Goal: Book appointment/travel/reservation

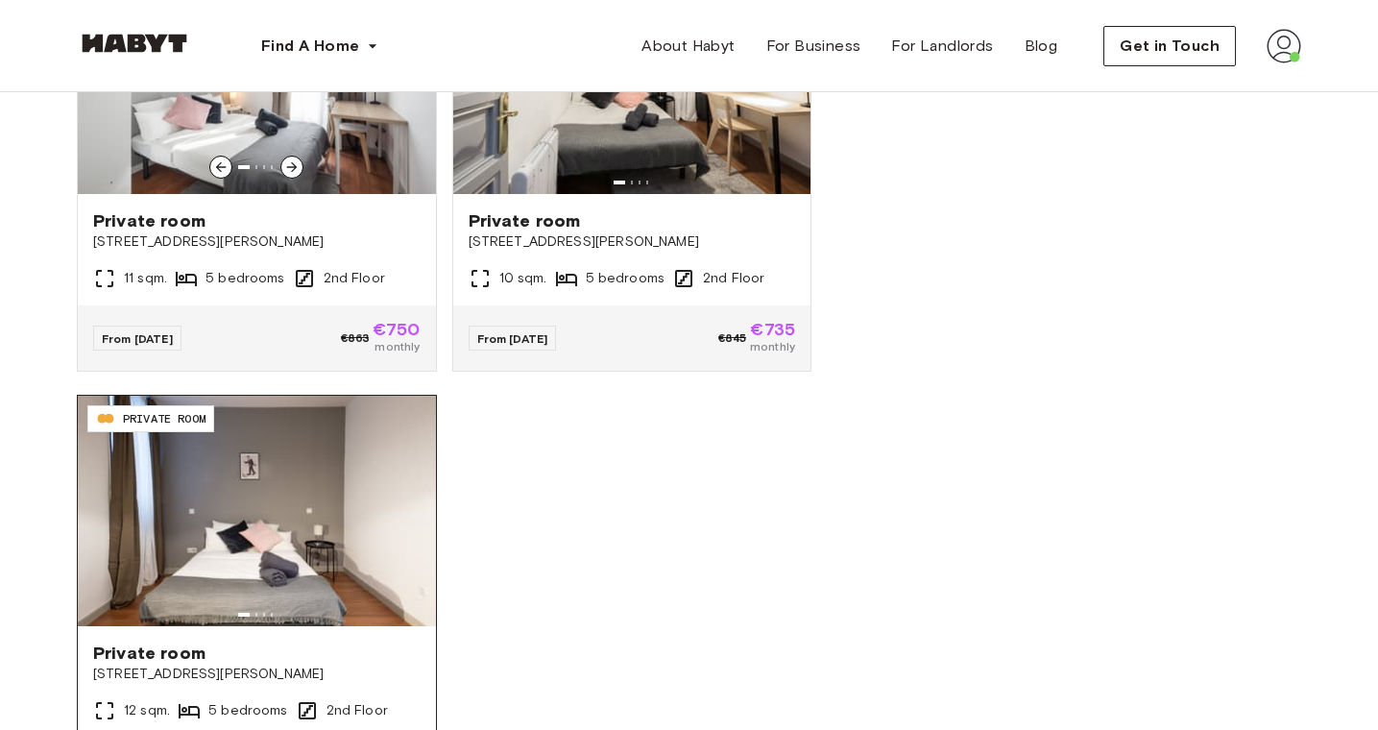
scroll to position [1111, 0]
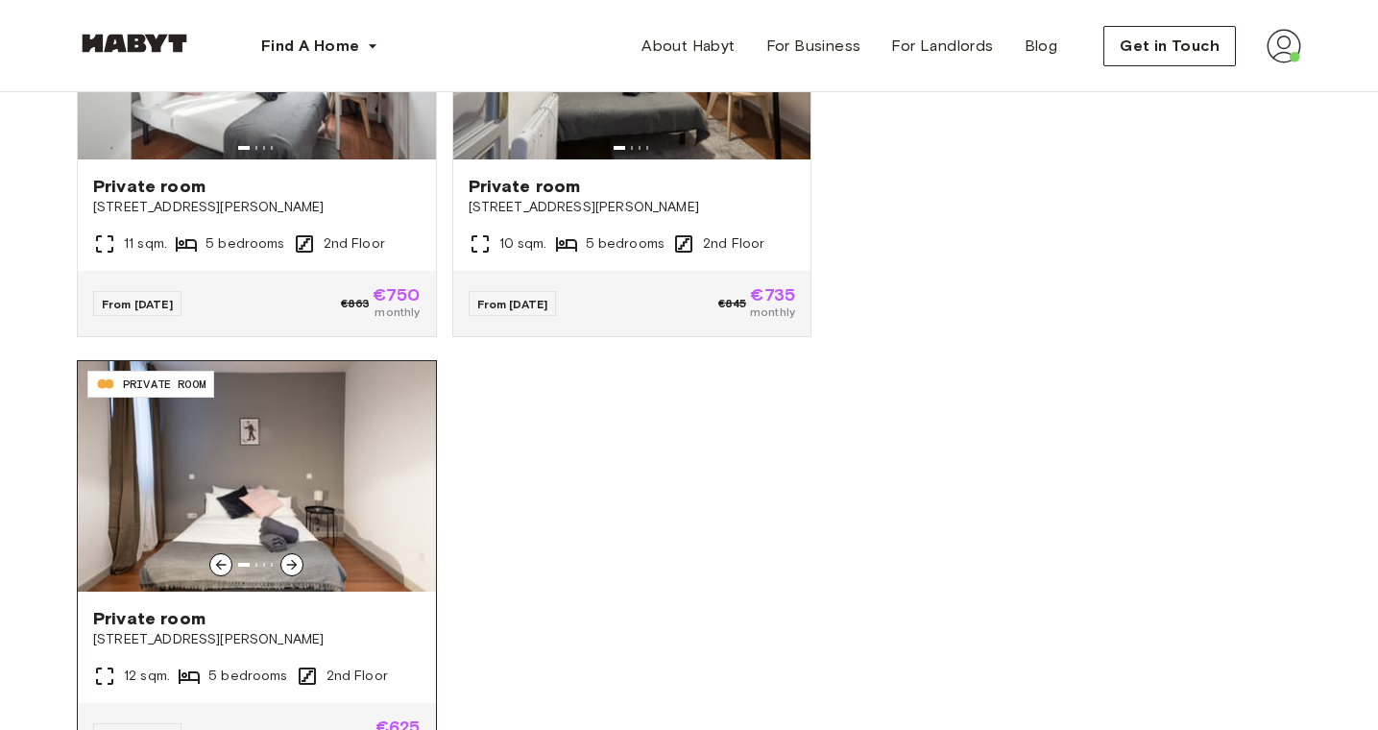
click at [224, 438] on img at bounding box center [257, 476] width 358 height 230
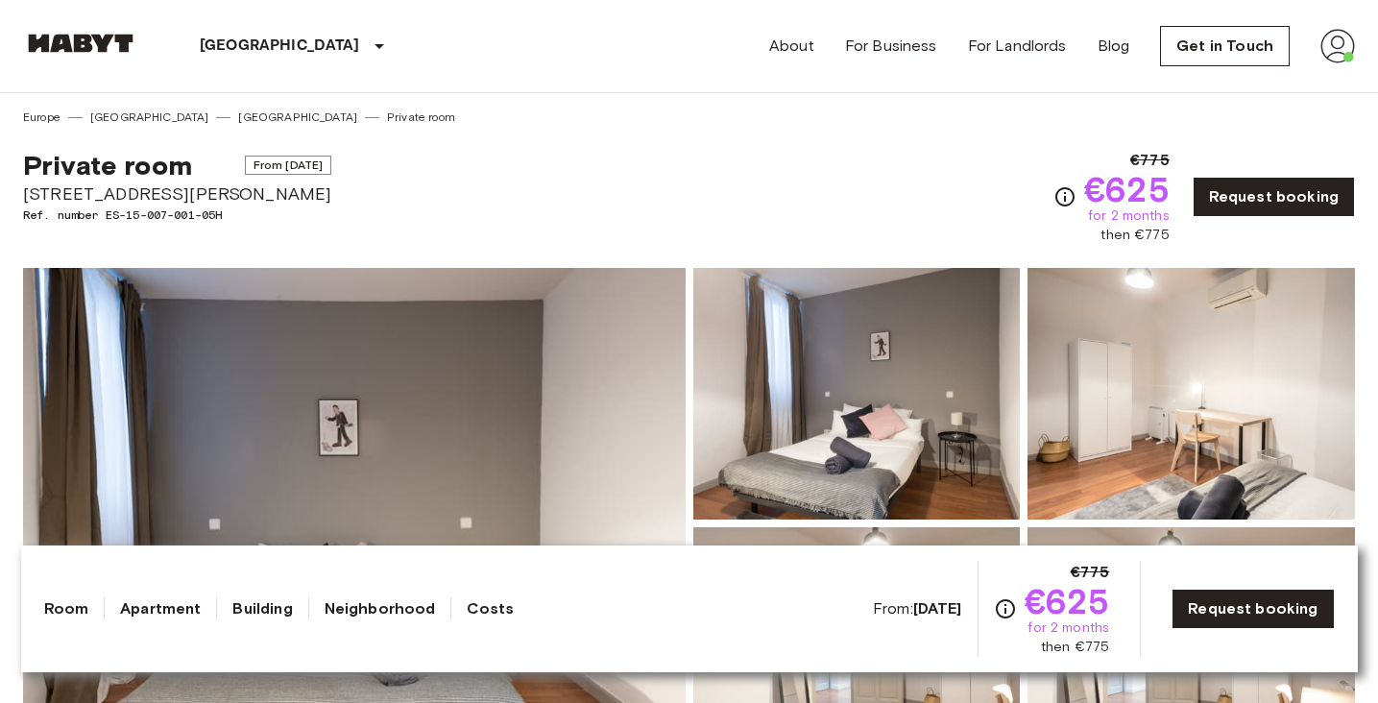
scroll to position [161, 0]
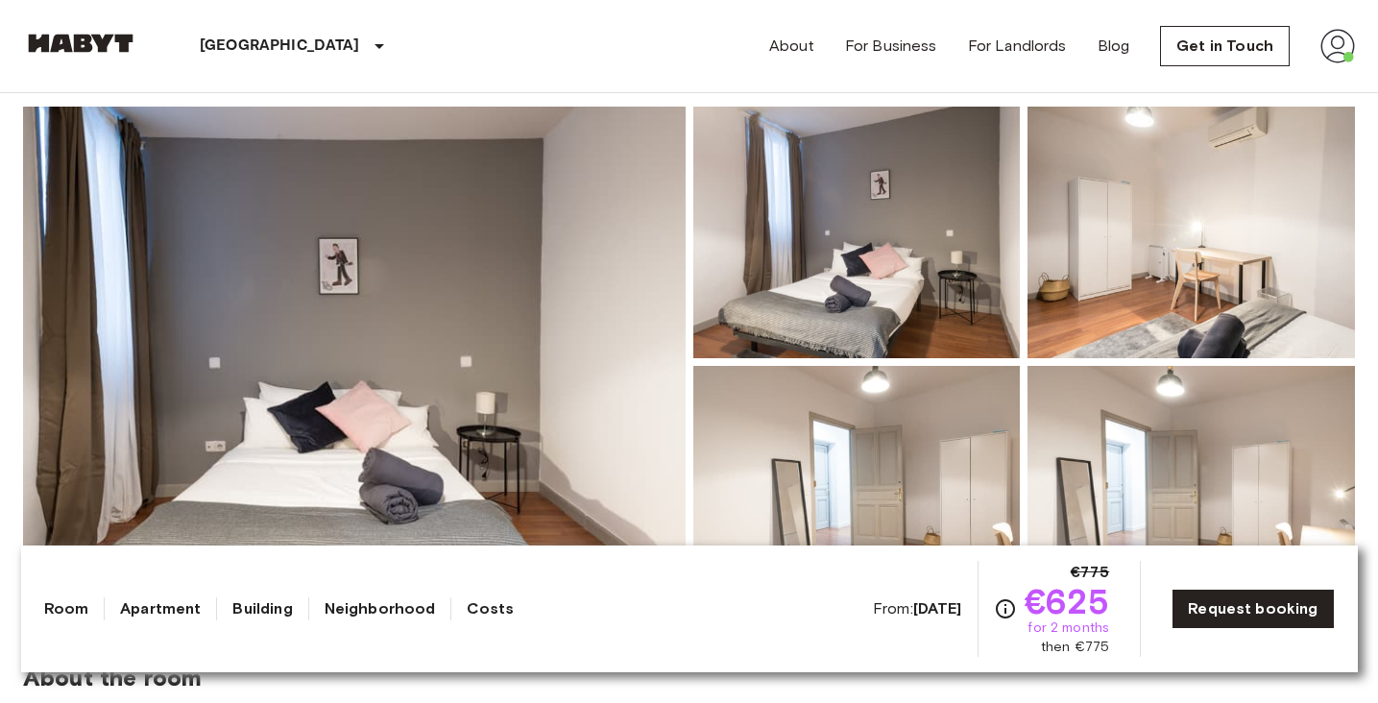
click at [587, 427] on img at bounding box center [354, 362] width 662 height 511
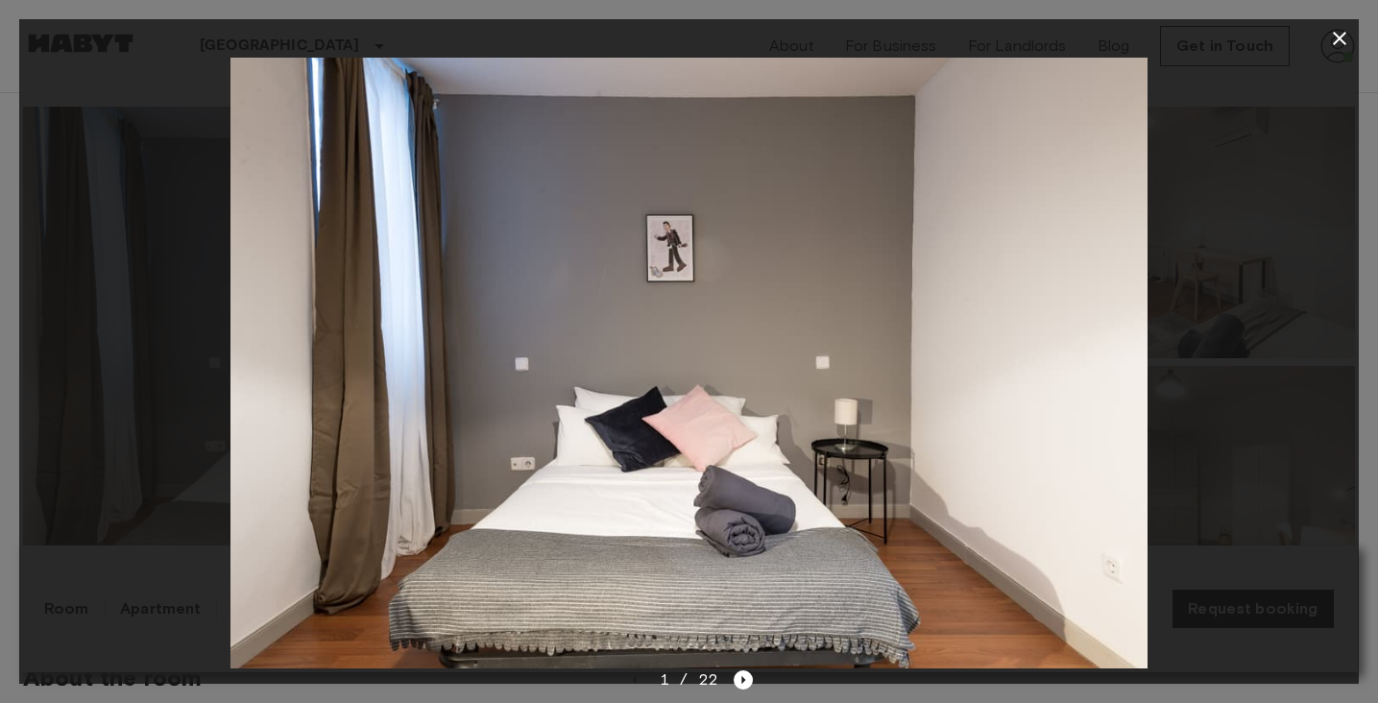
click at [1345, 30] on icon "button" at bounding box center [1339, 38] width 23 height 23
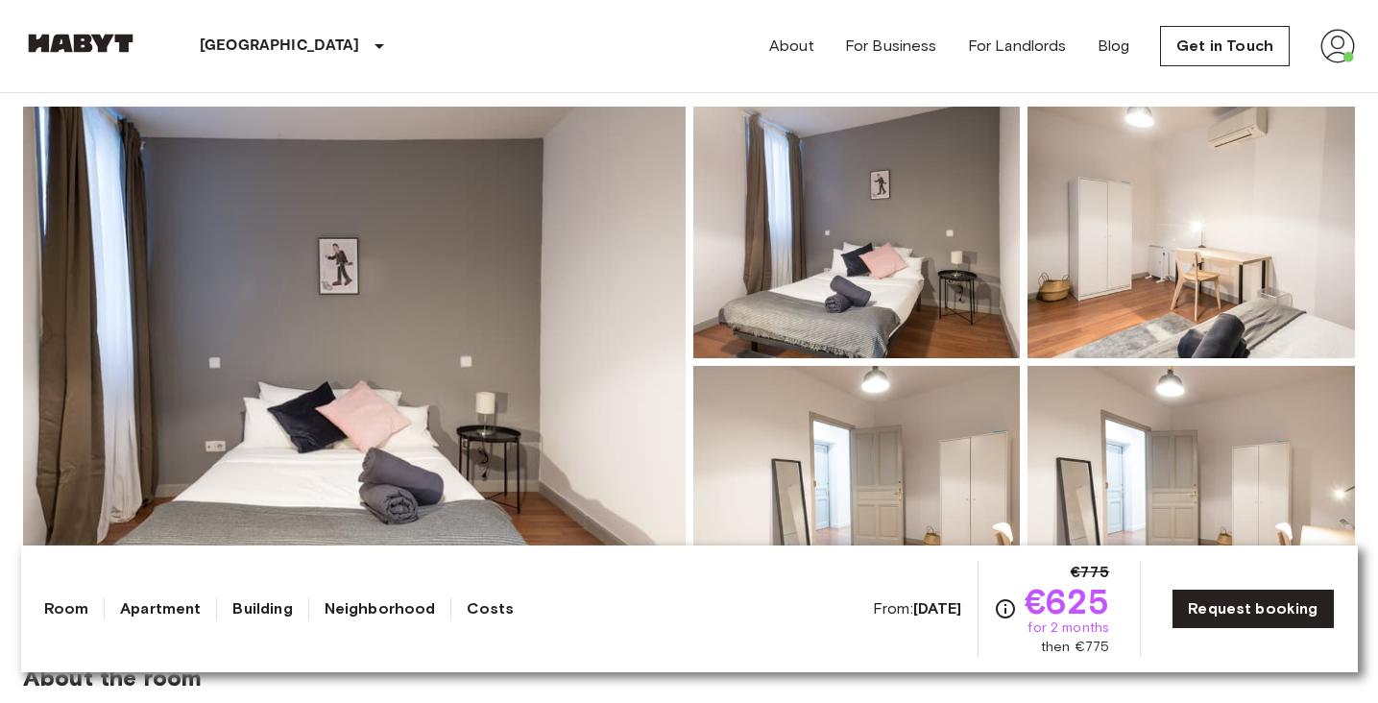
click at [1118, 652] on div "From: Oct 1 2025 €775 €625 for 2 months then €775 Request booking" at bounding box center [1104, 609] width 462 height 96
click at [1095, 654] on span "then €775" at bounding box center [1075, 646] width 68 height 19
drag, startPoint x: 1044, startPoint y: 607, endPoint x: 1106, endPoint y: 607, distance: 61.4
click at [1106, 607] on span "€625" at bounding box center [1066, 601] width 85 height 35
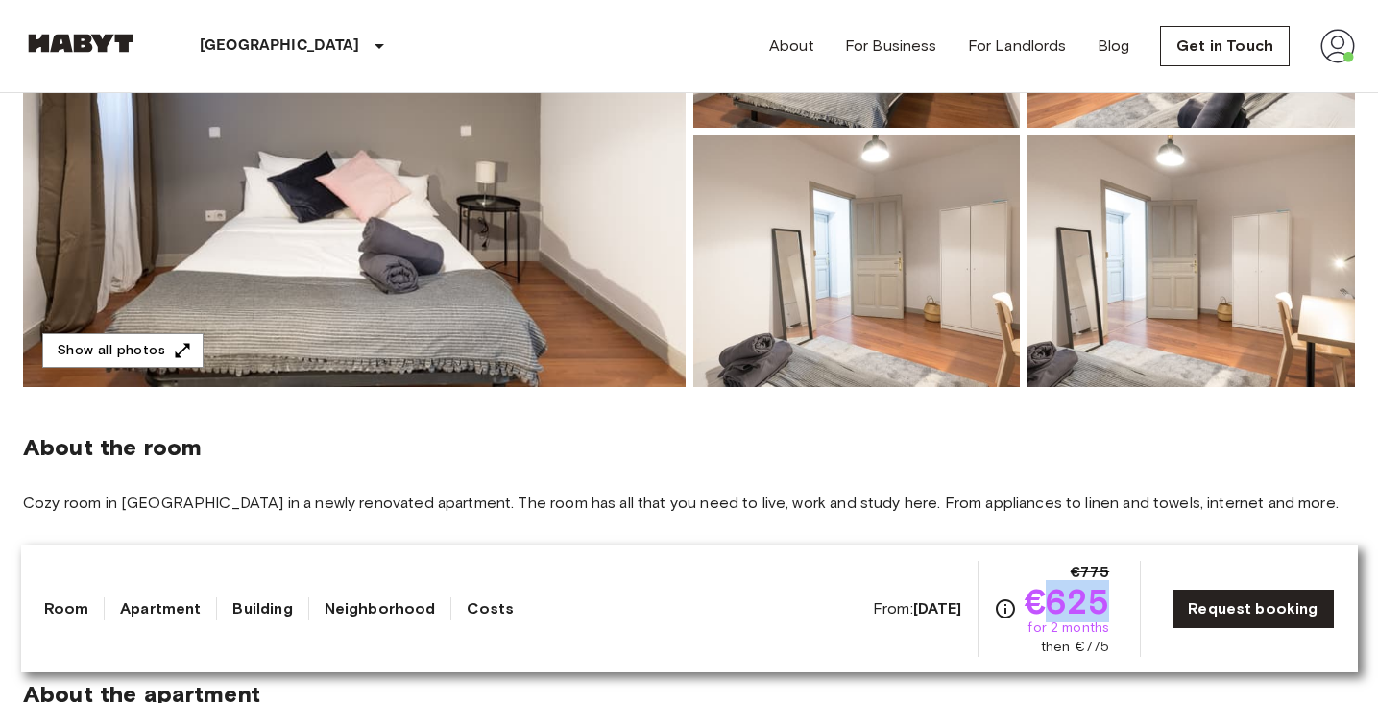
scroll to position [364, 0]
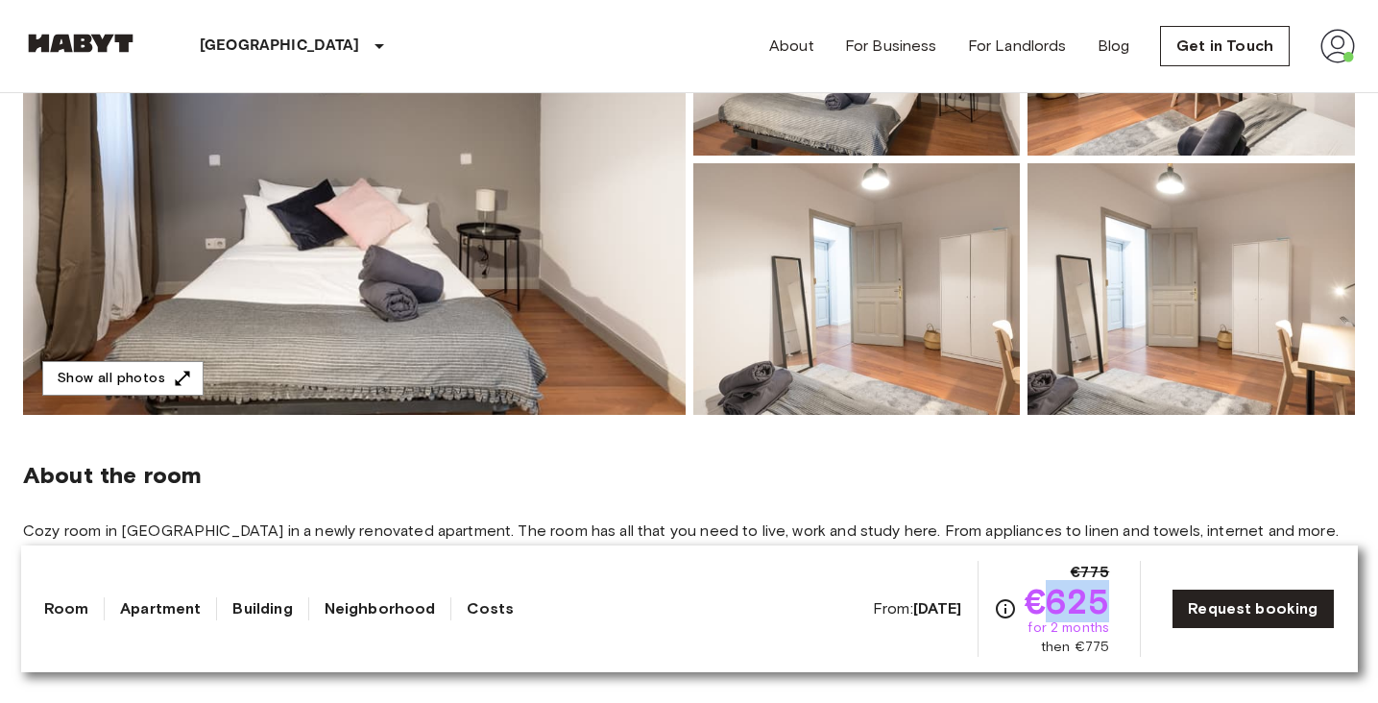
click at [1133, 334] on img at bounding box center [1190, 289] width 327 height 252
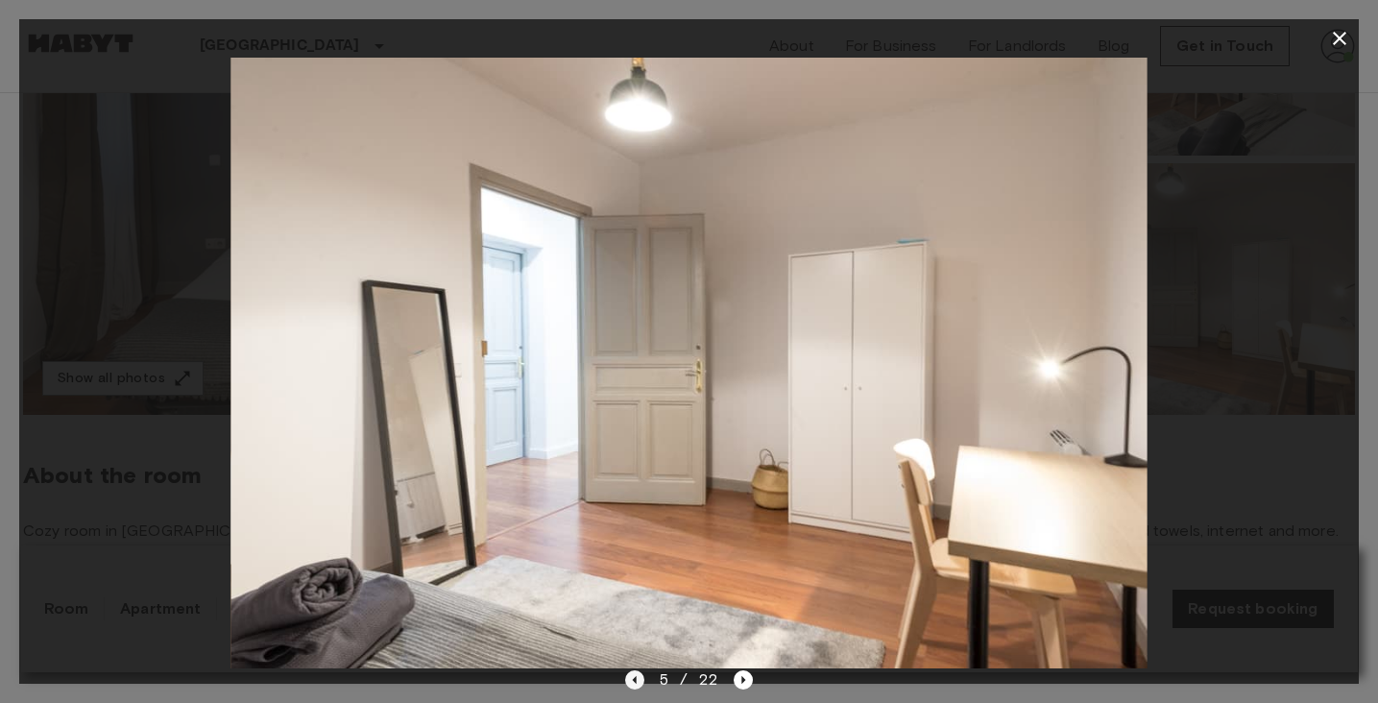
click at [635, 677] on icon "Previous image" at bounding box center [634, 679] width 19 height 19
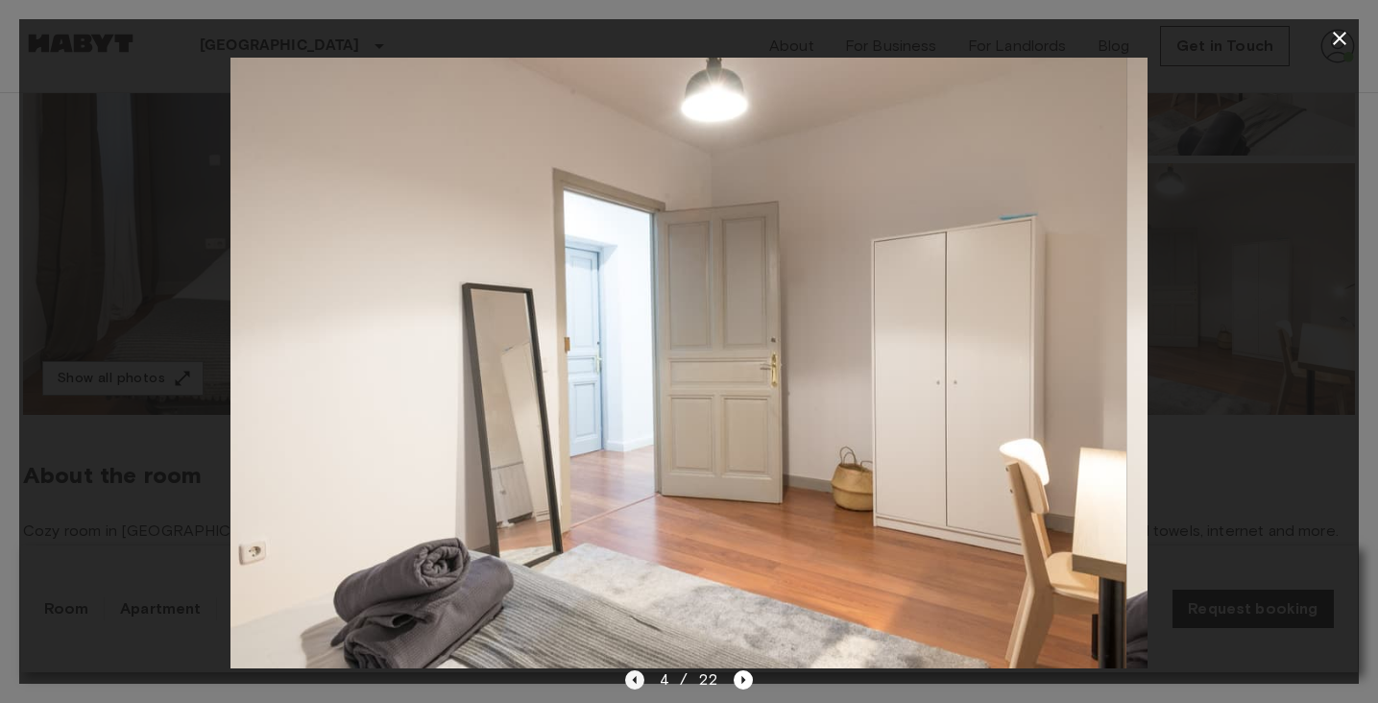
click at [635, 677] on icon "Previous image" at bounding box center [634, 679] width 19 height 19
